Goal: Transaction & Acquisition: Purchase product/service

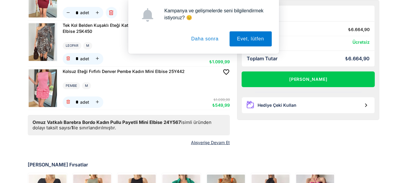
scroll to position [337, 0]
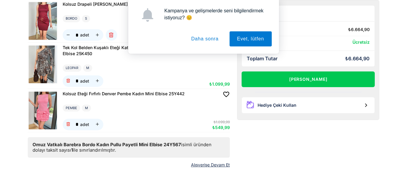
click at [196, 41] on button "Daha sonra" at bounding box center [205, 38] width 42 height 15
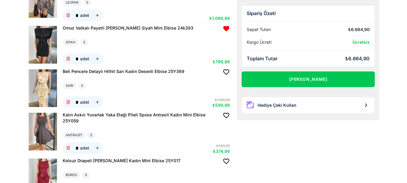
scroll to position [181, 0]
click at [39, 41] on img at bounding box center [43, 45] width 28 height 38
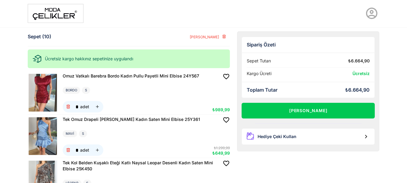
scroll to position [0, 0]
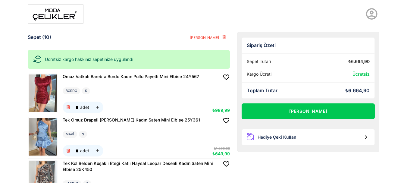
click at [35, 139] on img at bounding box center [43, 137] width 28 height 38
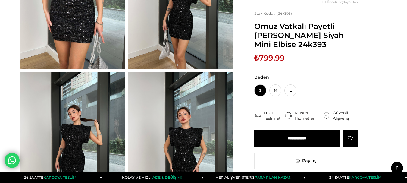
scroll to position [126, 0]
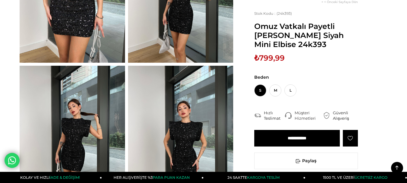
click at [190, 109] on img at bounding box center [180, 136] width 105 height 140
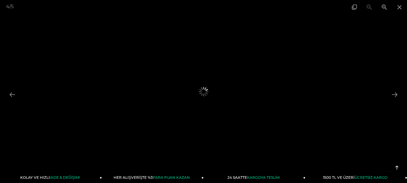
scroll to position [193, 0]
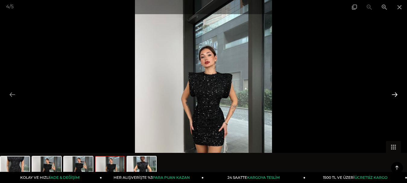
click at [395, 94] on button at bounding box center [394, 94] width 13 height 12
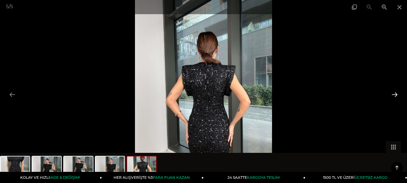
click at [395, 94] on button at bounding box center [394, 94] width 13 height 12
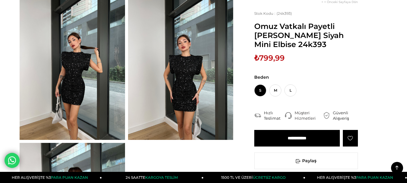
scroll to position [131, 0]
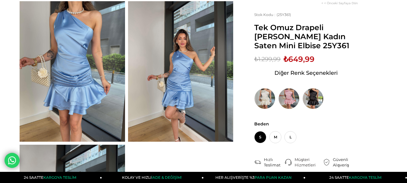
scroll to position [48, 0]
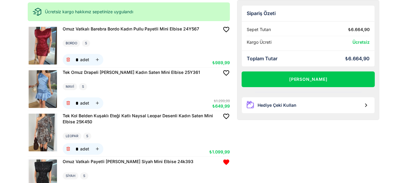
scroll to position [48, 0]
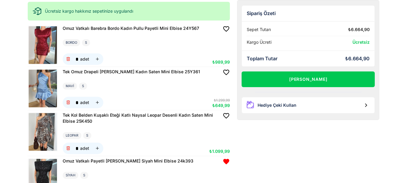
click at [47, 138] on img at bounding box center [43, 132] width 28 height 38
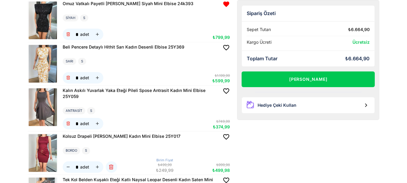
click at [36, 62] on img at bounding box center [43, 64] width 28 height 38
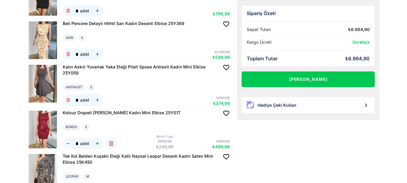
scroll to position [241, 0]
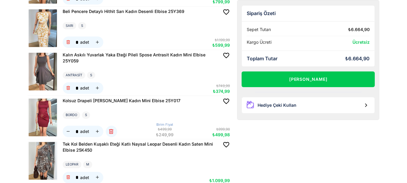
click at [47, 75] on img at bounding box center [43, 72] width 28 height 38
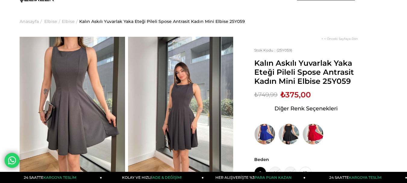
scroll to position [24, 0]
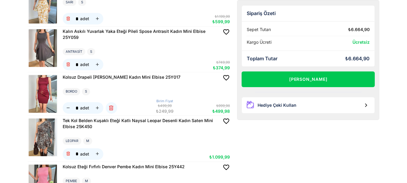
scroll to position [265, 0]
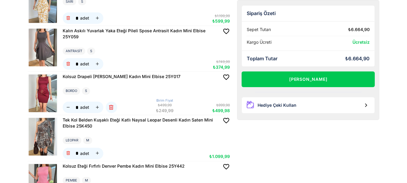
click at [40, 84] on img at bounding box center [43, 93] width 28 height 38
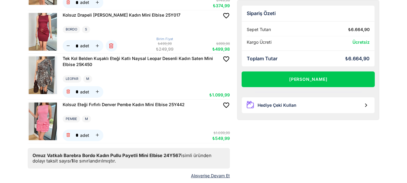
scroll to position [337, 0]
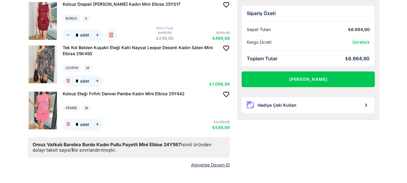
click at [46, 106] on img at bounding box center [43, 110] width 28 height 38
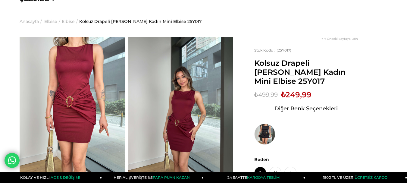
scroll to position [24, 0]
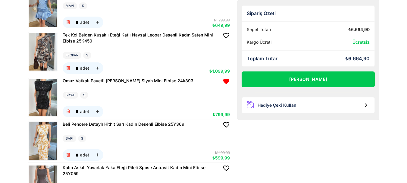
scroll to position [132, 0]
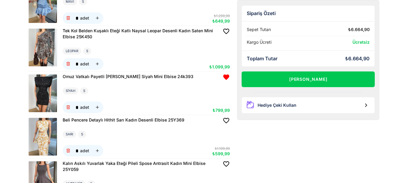
click at [41, 136] on img at bounding box center [43, 137] width 28 height 38
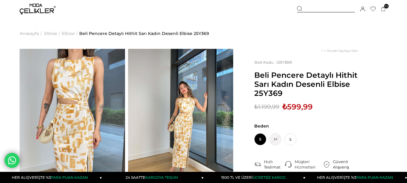
click at [311, 11] on div at bounding box center [326, 9] width 58 height 6
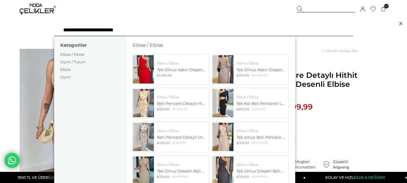
type input "**********"
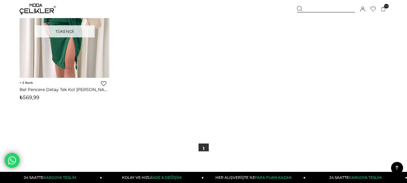
scroll to position [301, 0]
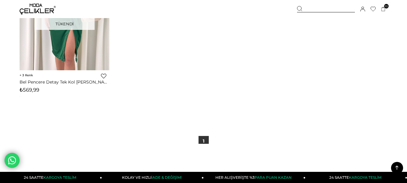
click at [33, 11] on img at bounding box center [38, 9] width 36 height 11
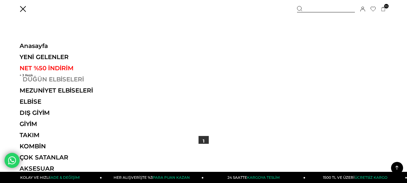
click at [50, 76] on link "DÜĞÜN ELBİSELERİ" at bounding box center [61, 79] width 83 height 7
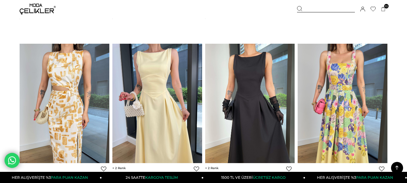
scroll to position [2949, 0]
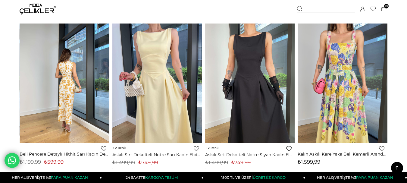
click at [67, 96] on div at bounding box center [64, 82] width 269 height 119
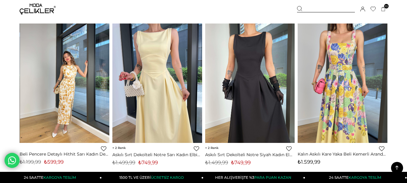
click at [78, 78] on img at bounding box center [65, 82] width 90 height 119
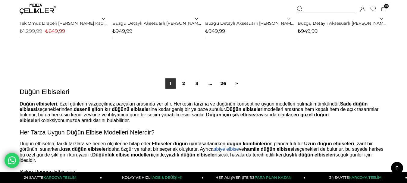
scroll to position [3430, 0]
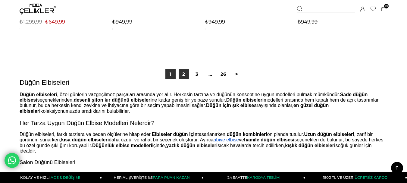
click at [185, 77] on link "2" at bounding box center [183, 74] width 10 height 10
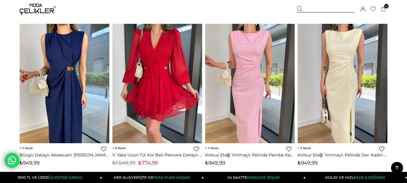
scroll to position [217, 0]
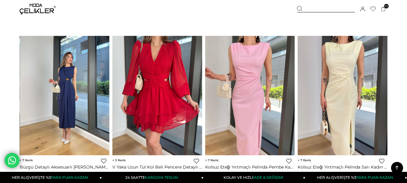
click at [69, 107] on img at bounding box center [65, 95] width 90 height 119
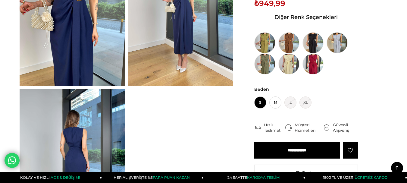
scroll to position [48, 0]
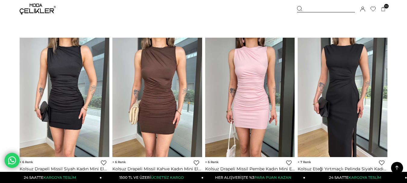
scroll to position [2106, 0]
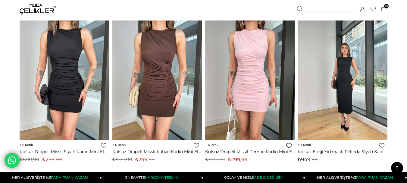
click at [353, 89] on img at bounding box center [343, 79] width 90 height 119
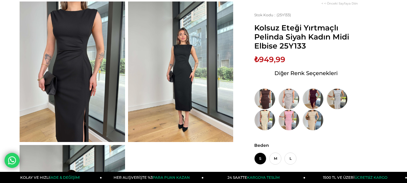
scroll to position [48, 0]
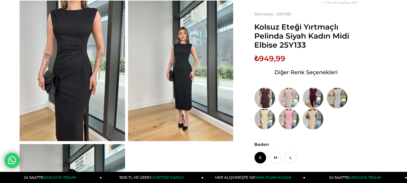
click at [317, 115] on img at bounding box center [312, 118] width 21 height 21
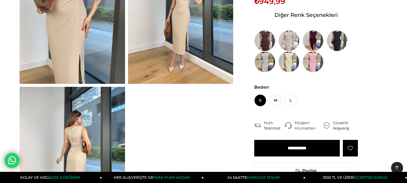
scroll to position [108, 0]
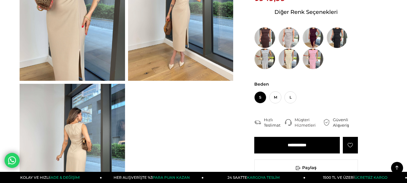
click at [306, 144] on input "**********" at bounding box center [296, 145] width 85 height 17
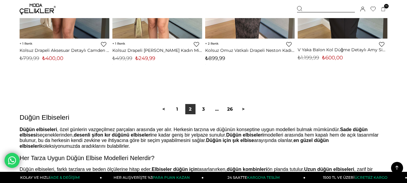
scroll to position [3399, 0]
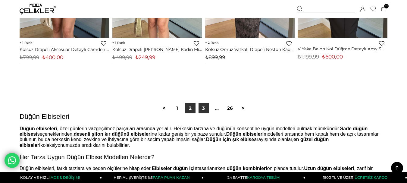
click at [202, 108] on link "3" at bounding box center [203, 108] width 10 height 10
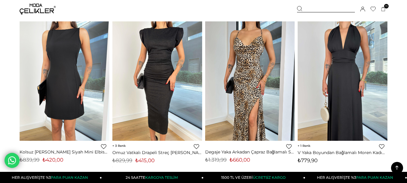
scroll to position [2769, 0]
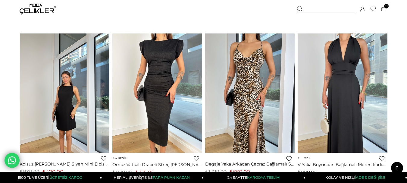
click at [79, 111] on img at bounding box center [65, 92] width 90 height 119
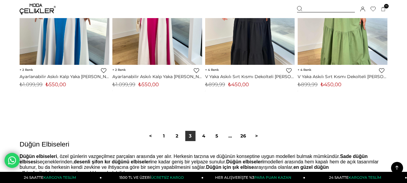
scroll to position [3368, 0]
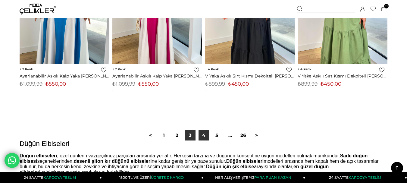
click at [204, 136] on link "4" at bounding box center [203, 135] width 10 height 10
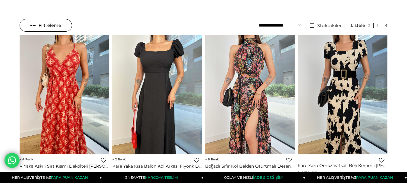
scroll to position [48, 0]
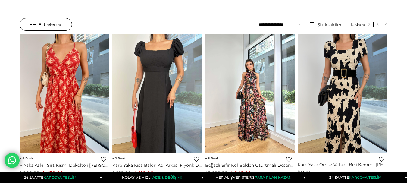
click at [262, 114] on img at bounding box center [250, 93] width 90 height 119
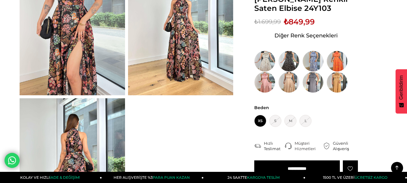
scroll to position [72, 0]
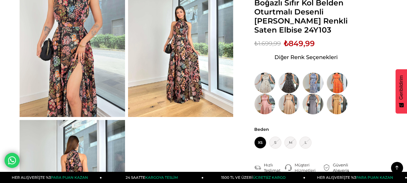
click at [312, 97] on img at bounding box center [312, 103] width 21 height 21
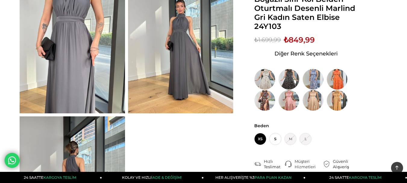
scroll to position [108, 0]
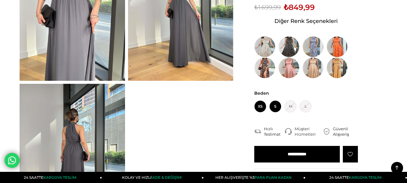
click at [275, 107] on span "S" at bounding box center [275, 106] width 12 height 12
click at [305, 157] on input "**********" at bounding box center [296, 154] width 85 height 17
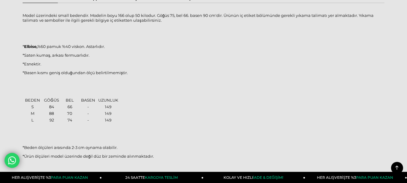
scroll to position [200, 0]
